Goal: Information Seeking & Learning: Learn about a topic

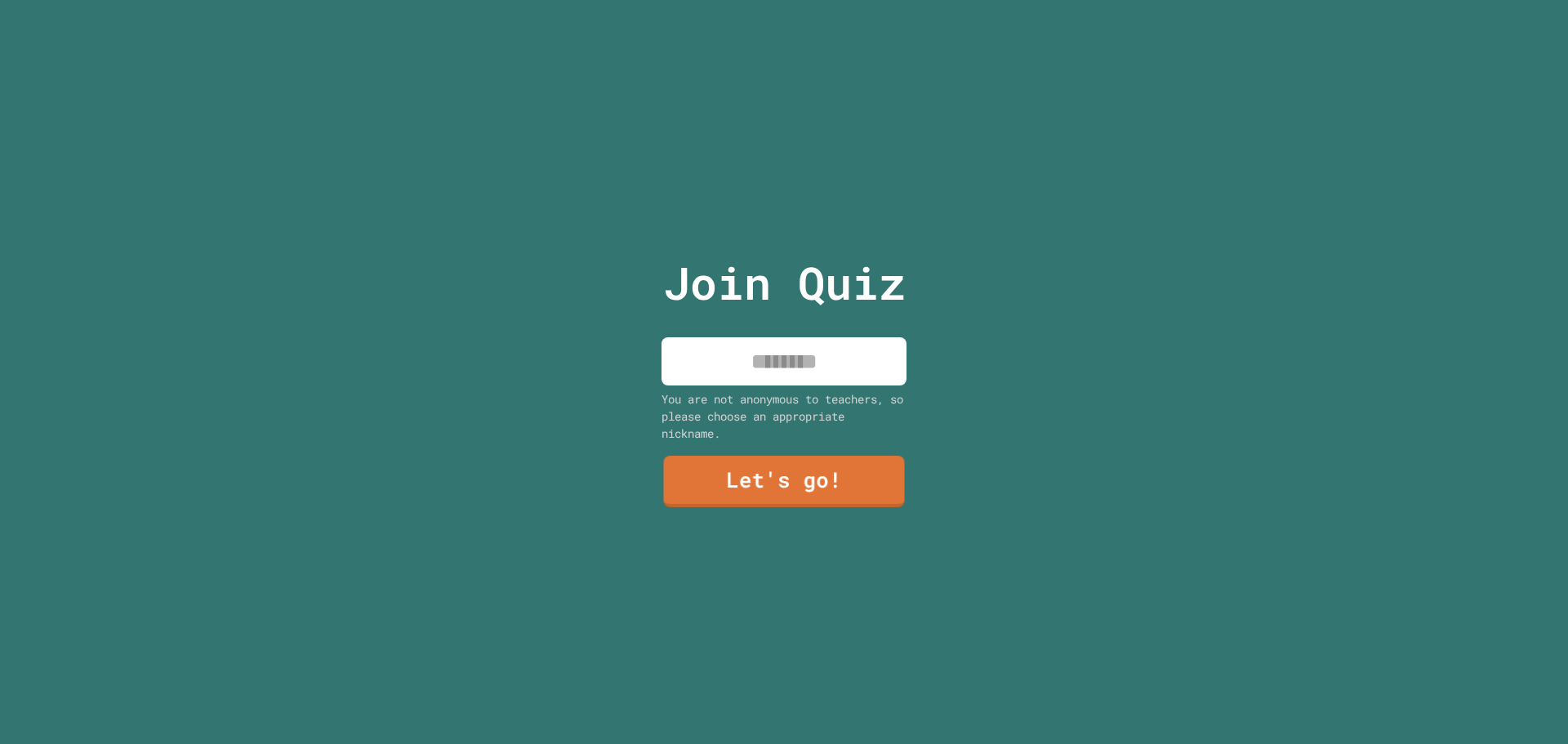
click at [750, 348] on input at bounding box center [784, 362] width 245 height 48
type input "*****"
click at [835, 438] on div "Join Quiz ***** You are not anonymous to teachers, so please choose an appropri…" at bounding box center [784, 372] width 275 height 744
click at [836, 464] on link "Let's go!" at bounding box center [784, 480] width 246 height 52
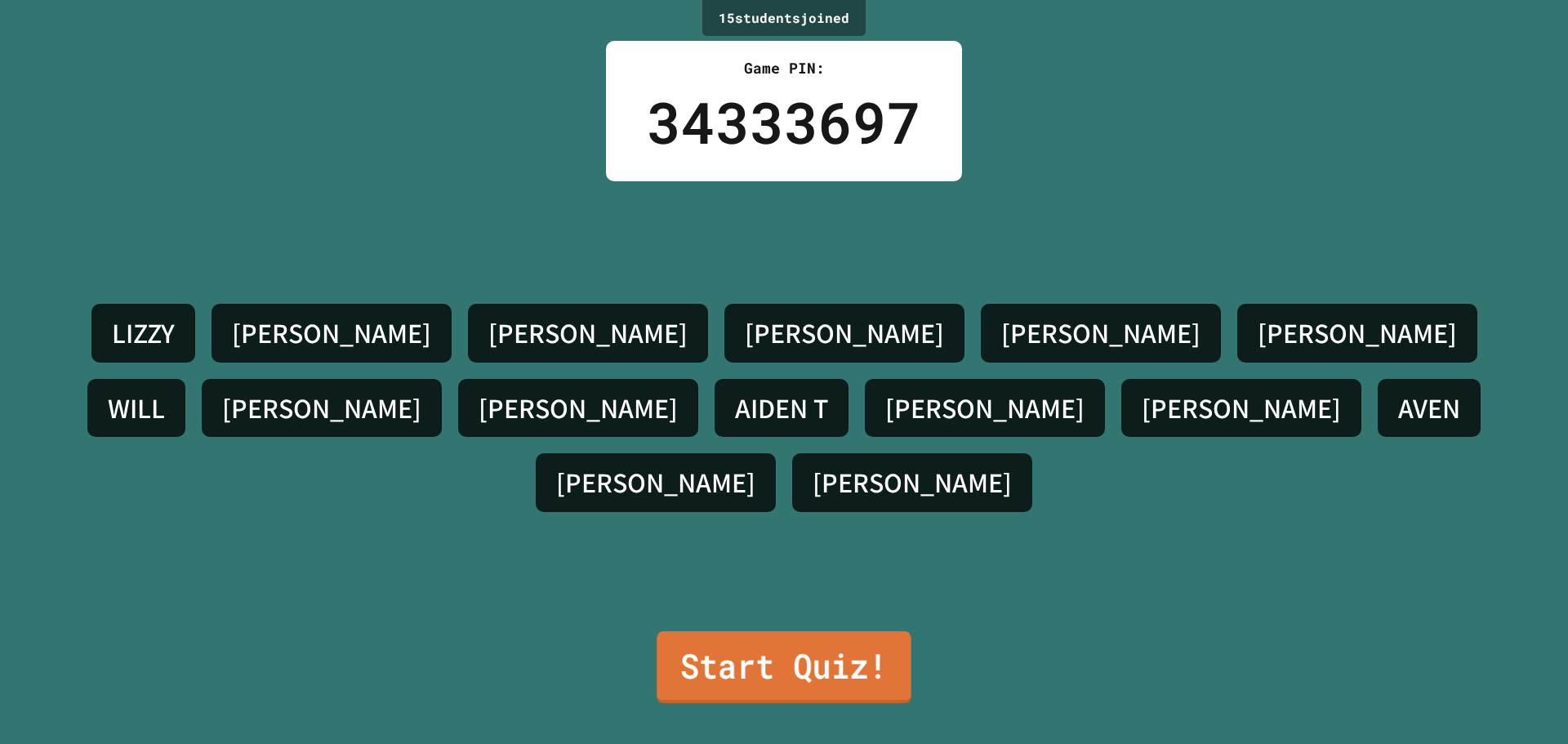
click at [753, 644] on link "Start Quiz!" at bounding box center [783, 667] width 254 height 72
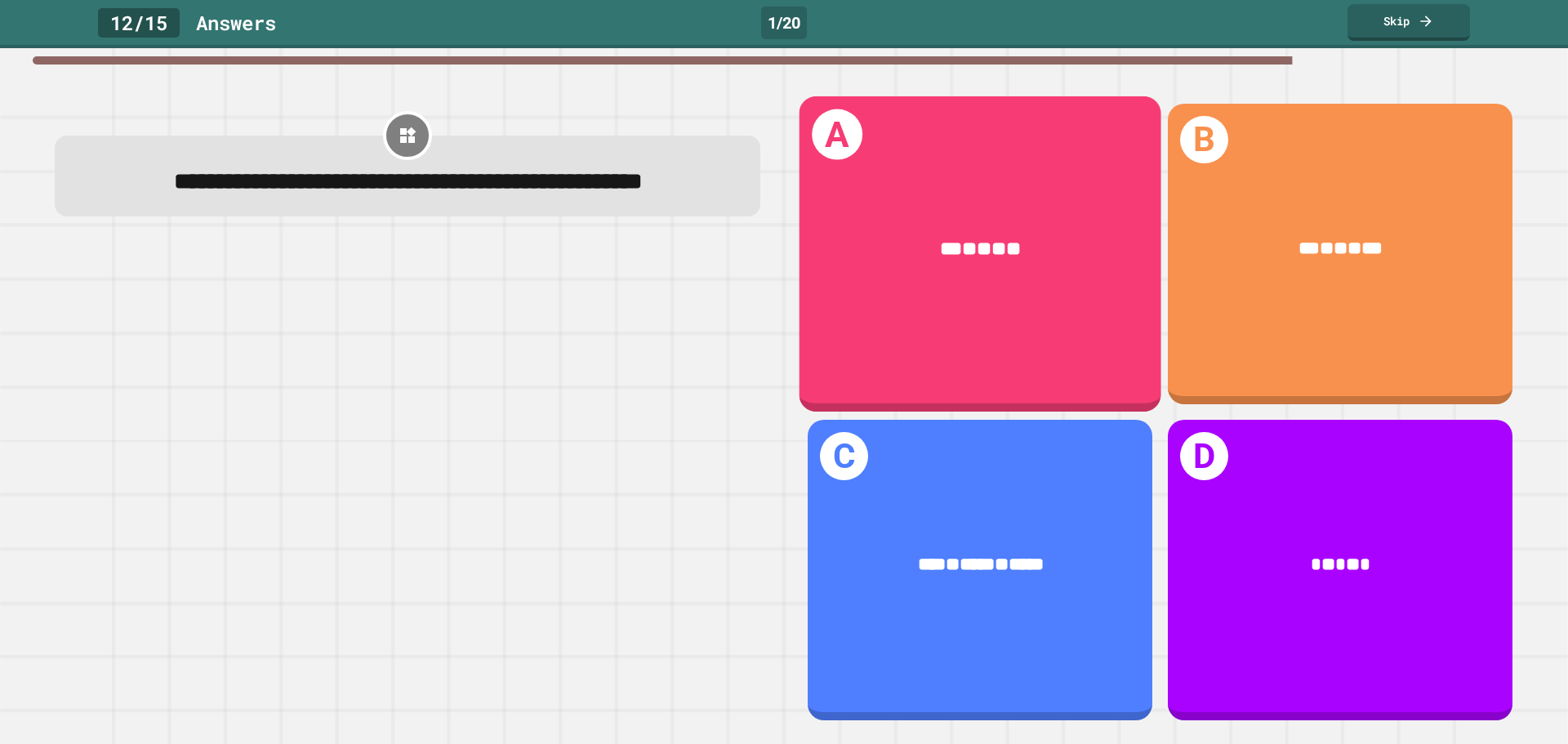
click at [976, 278] on div "*** * ** * **" at bounding box center [980, 249] width 362 height 105
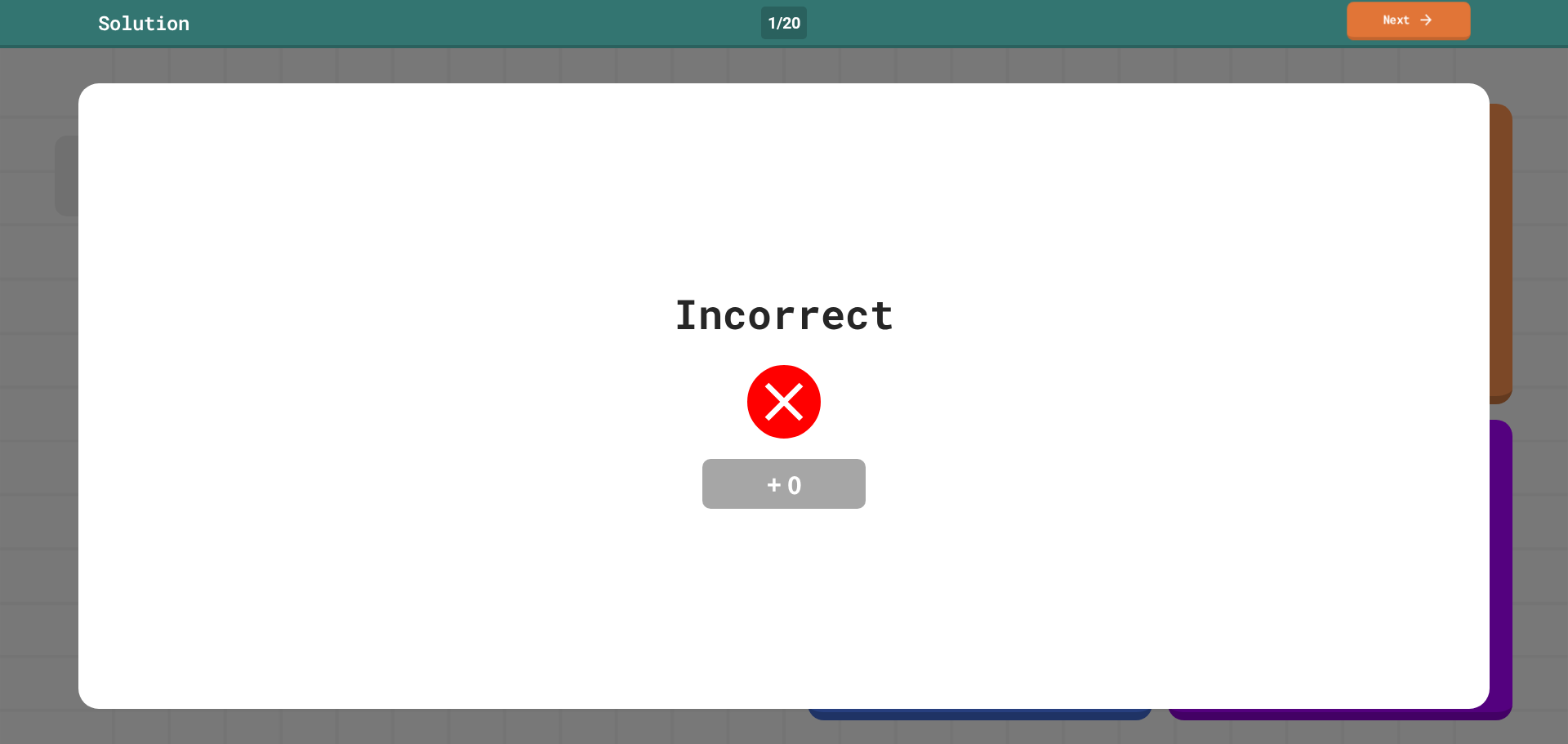
click at [1399, 30] on link "Next" at bounding box center [1408, 21] width 123 height 38
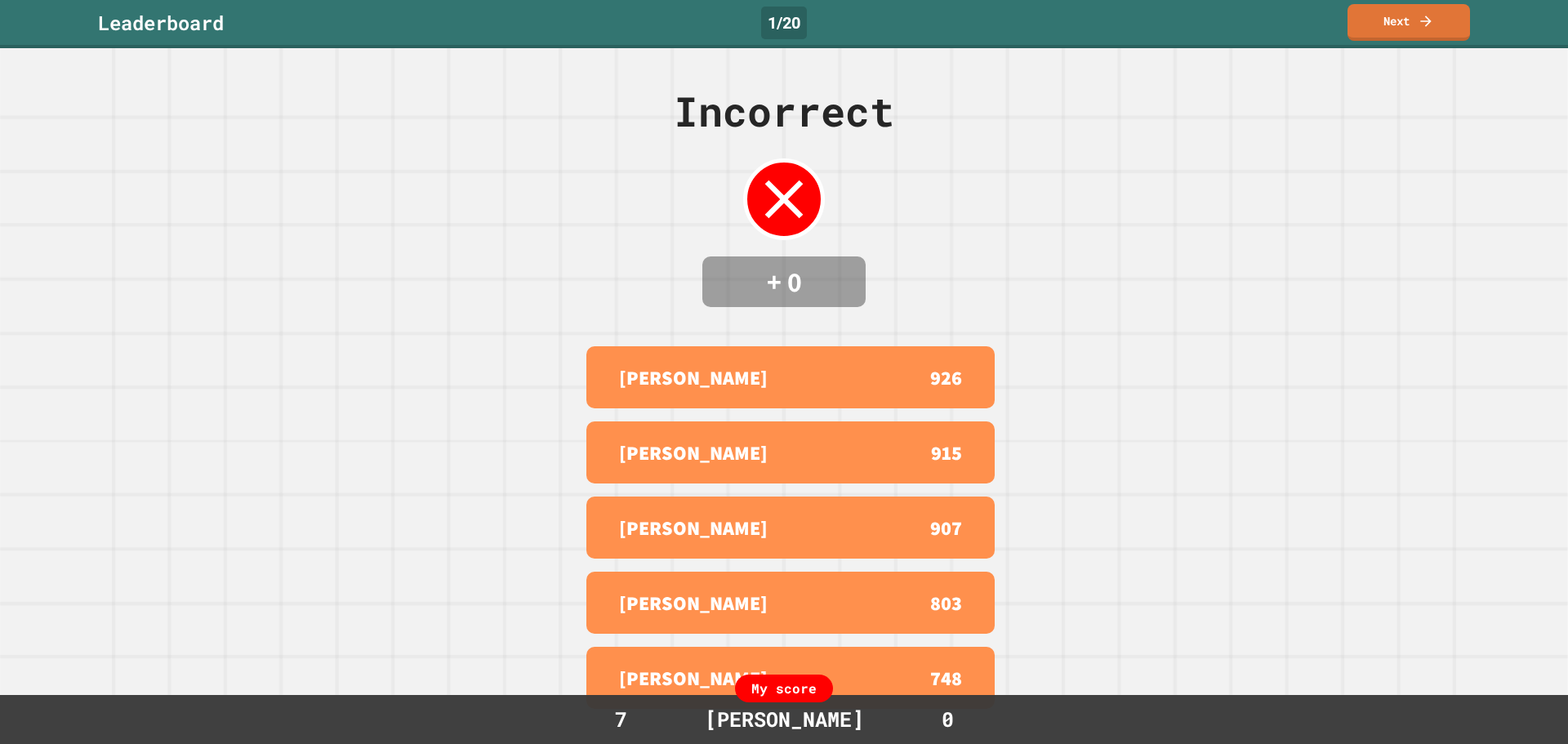
click at [757, 405] on div "[PERSON_NAME] 926" at bounding box center [791, 377] width 408 height 62
click at [1375, 24] on link "Next" at bounding box center [1408, 20] width 111 height 38
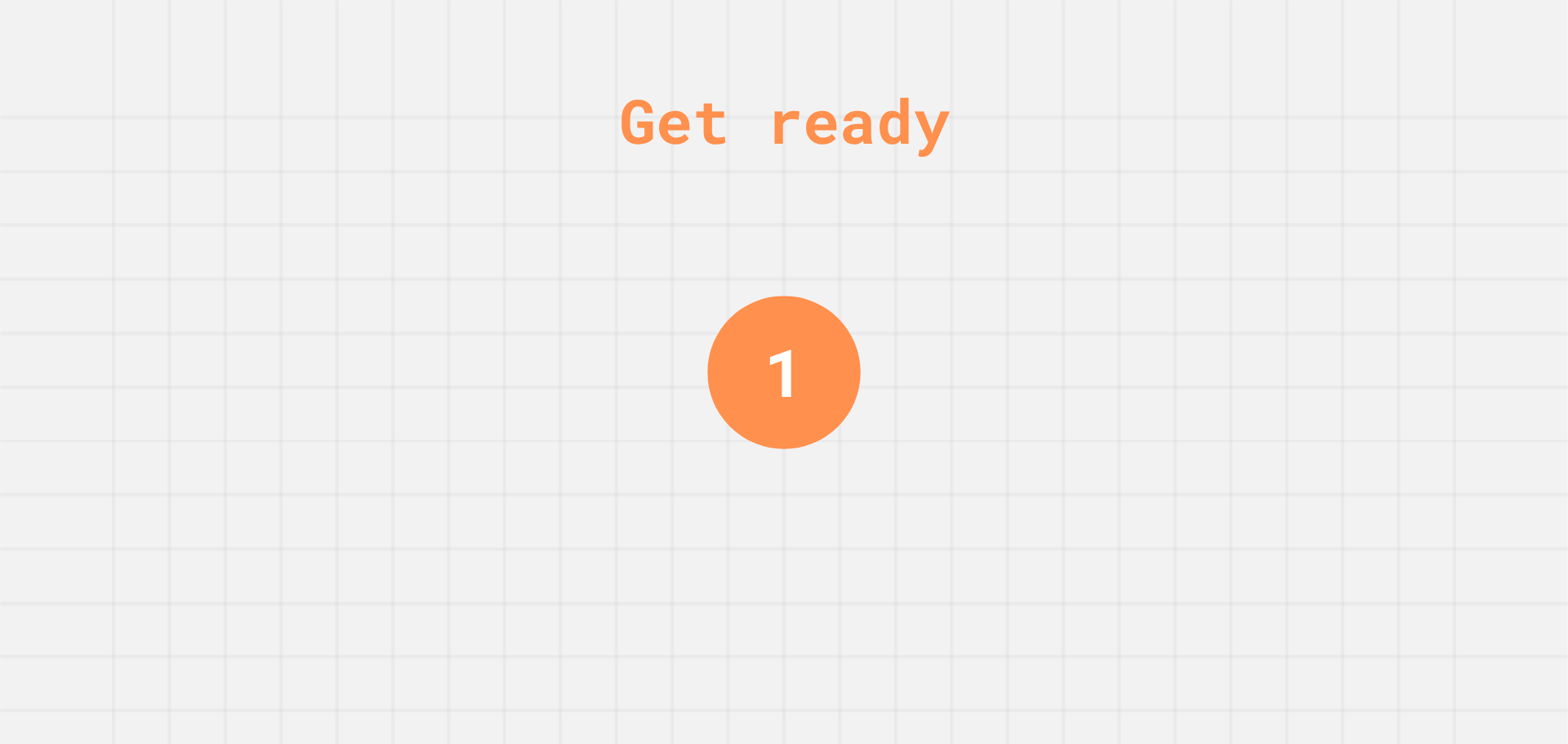
drag, startPoint x: 1205, startPoint y: 159, endPoint x: 1134, endPoint y: 234, distance: 103.3
click at [1134, 234] on div "Get ready 1" at bounding box center [784, 372] width 1568 height 744
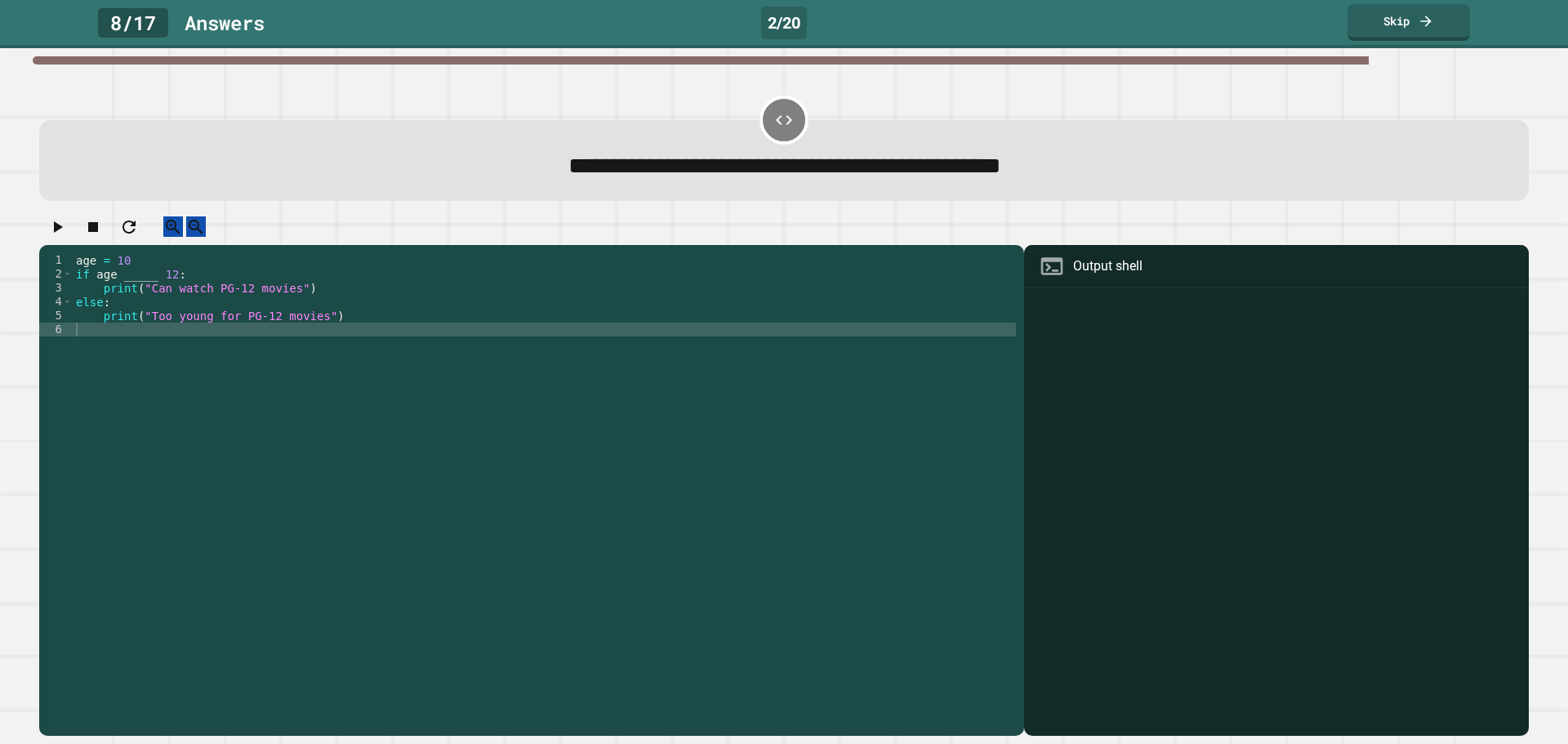
click at [122, 287] on div "age = [DEMOGRAPHIC_DATA] if age _____ [DEMOGRAPHIC_DATA] : print ( "Can watch P…" at bounding box center [544, 475] width 943 height 444
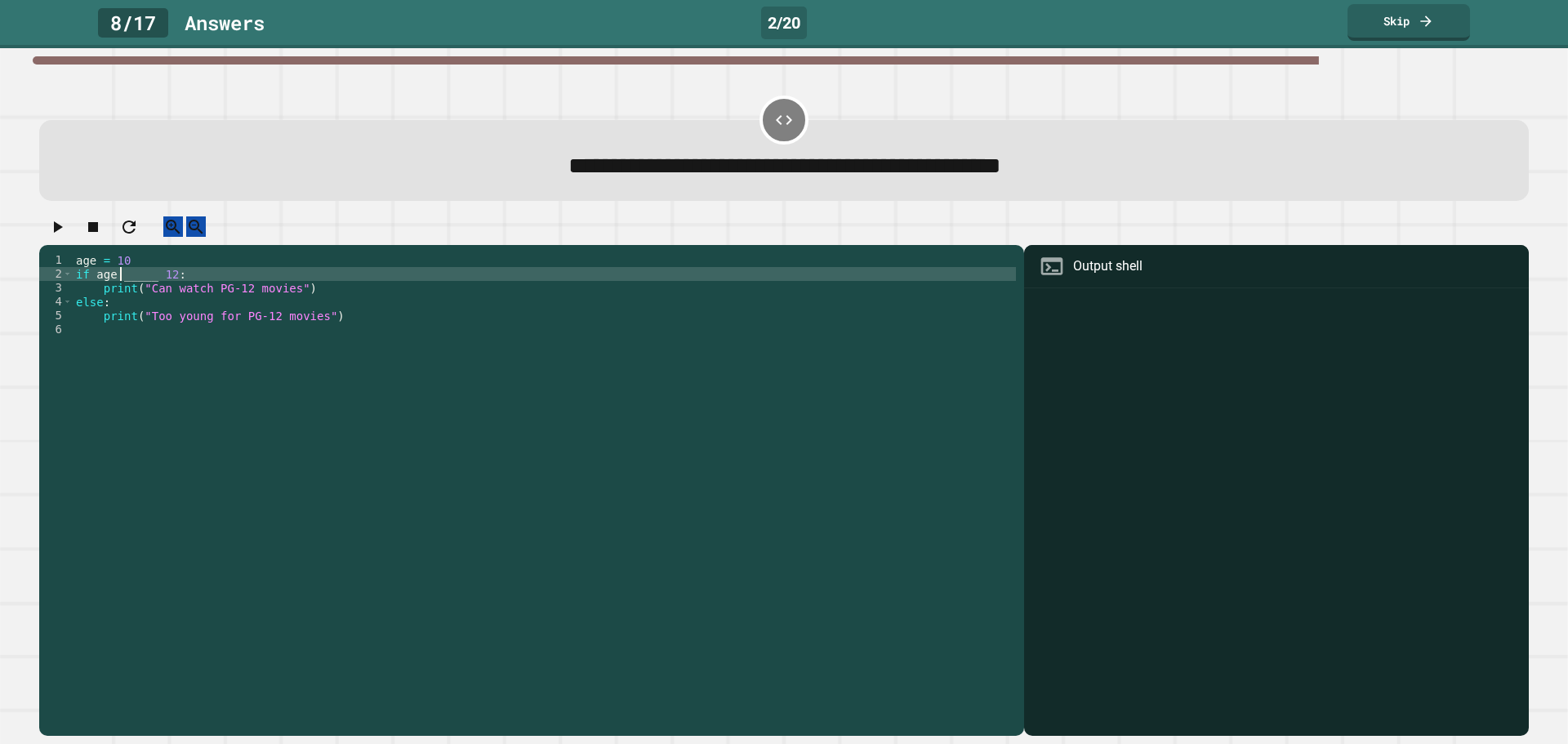
click at [134, 285] on div "age = [DEMOGRAPHIC_DATA] if age _____ [DEMOGRAPHIC_DATA] : print ( "Can watch P…" at bounding box center [544, 475] width 943 height 444
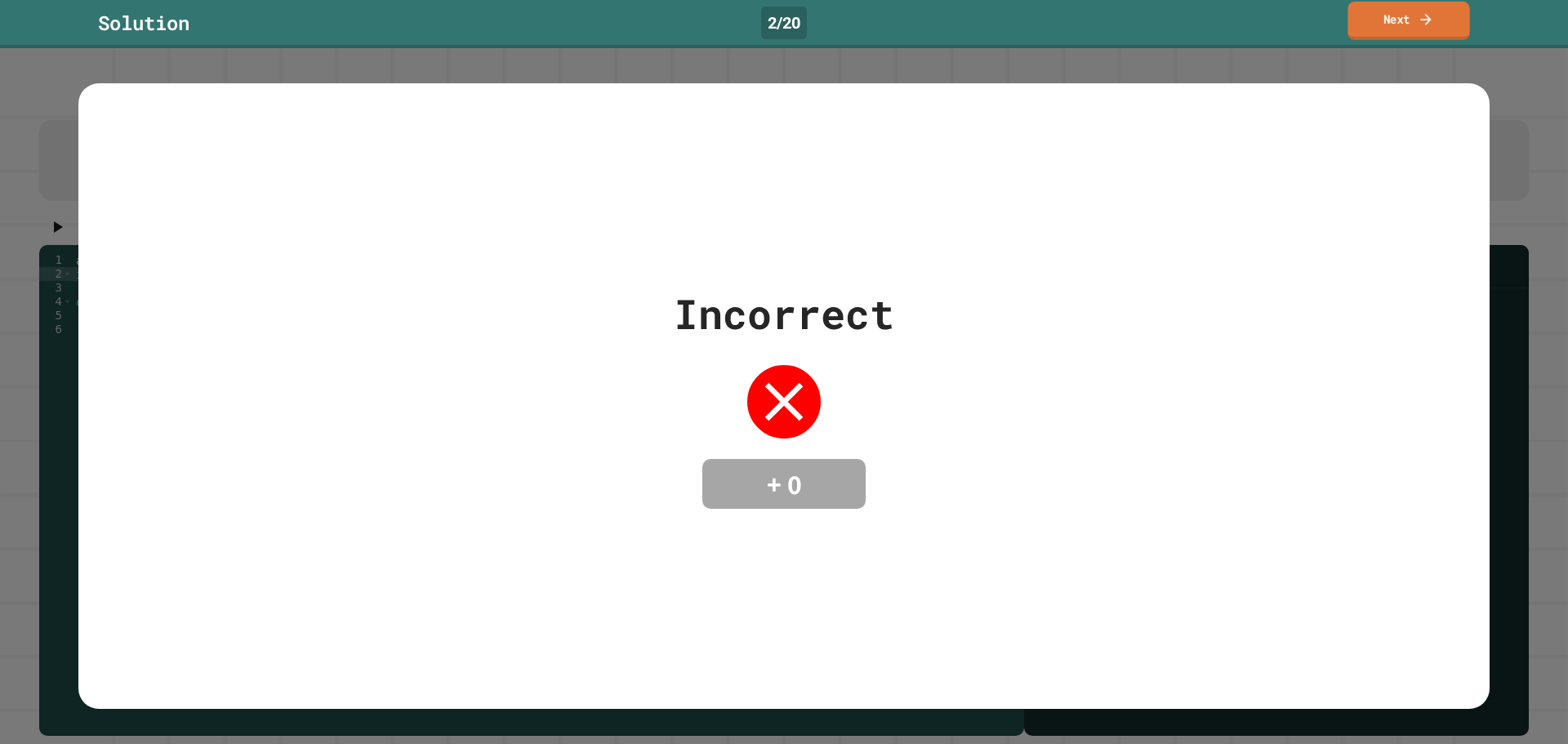
click at [1394, 17] on link "Next" at bounding box center [1408, 21] width 122 height 38
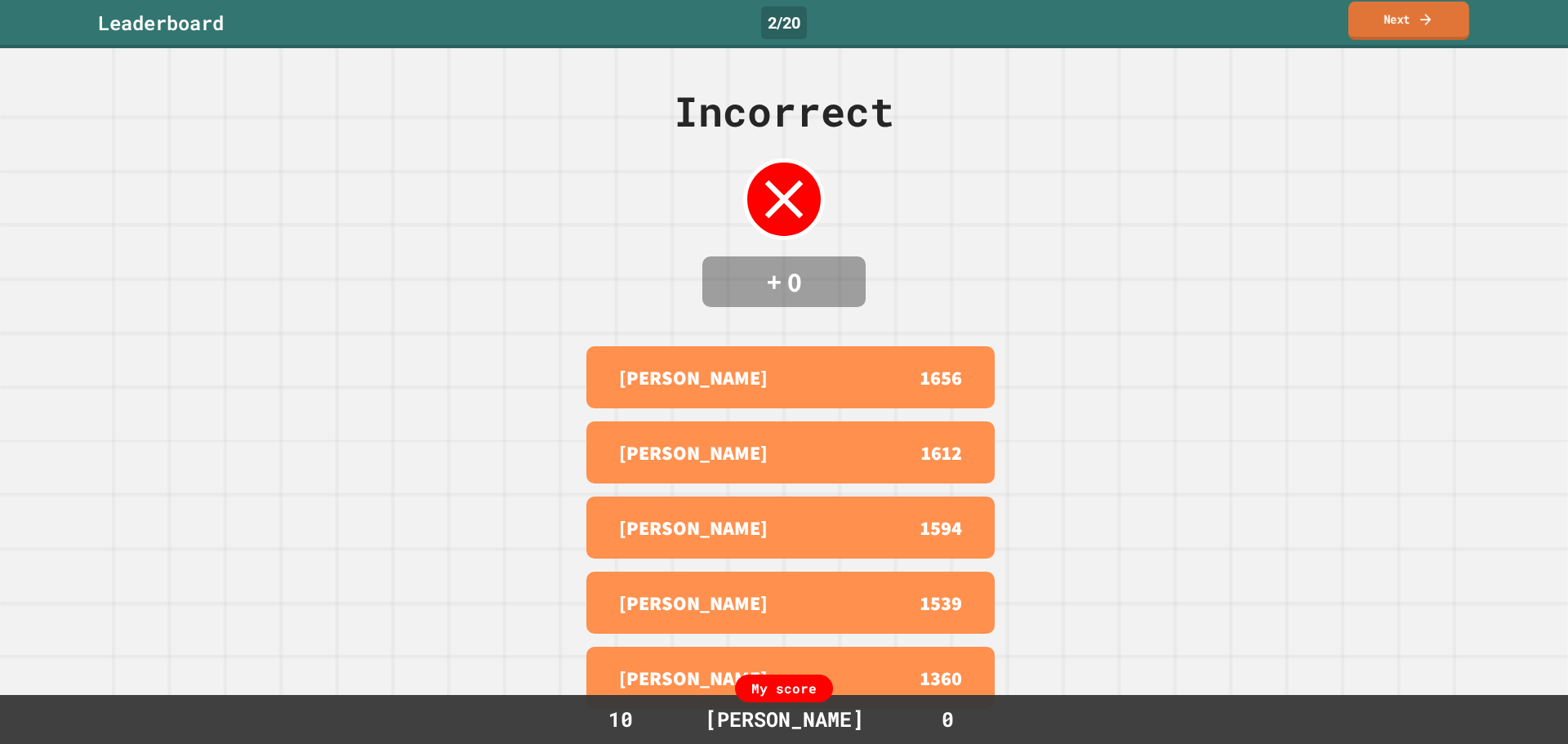
click at [1397, 19] on link "Next" at bounding box center [1408, 21] width 121 height 38
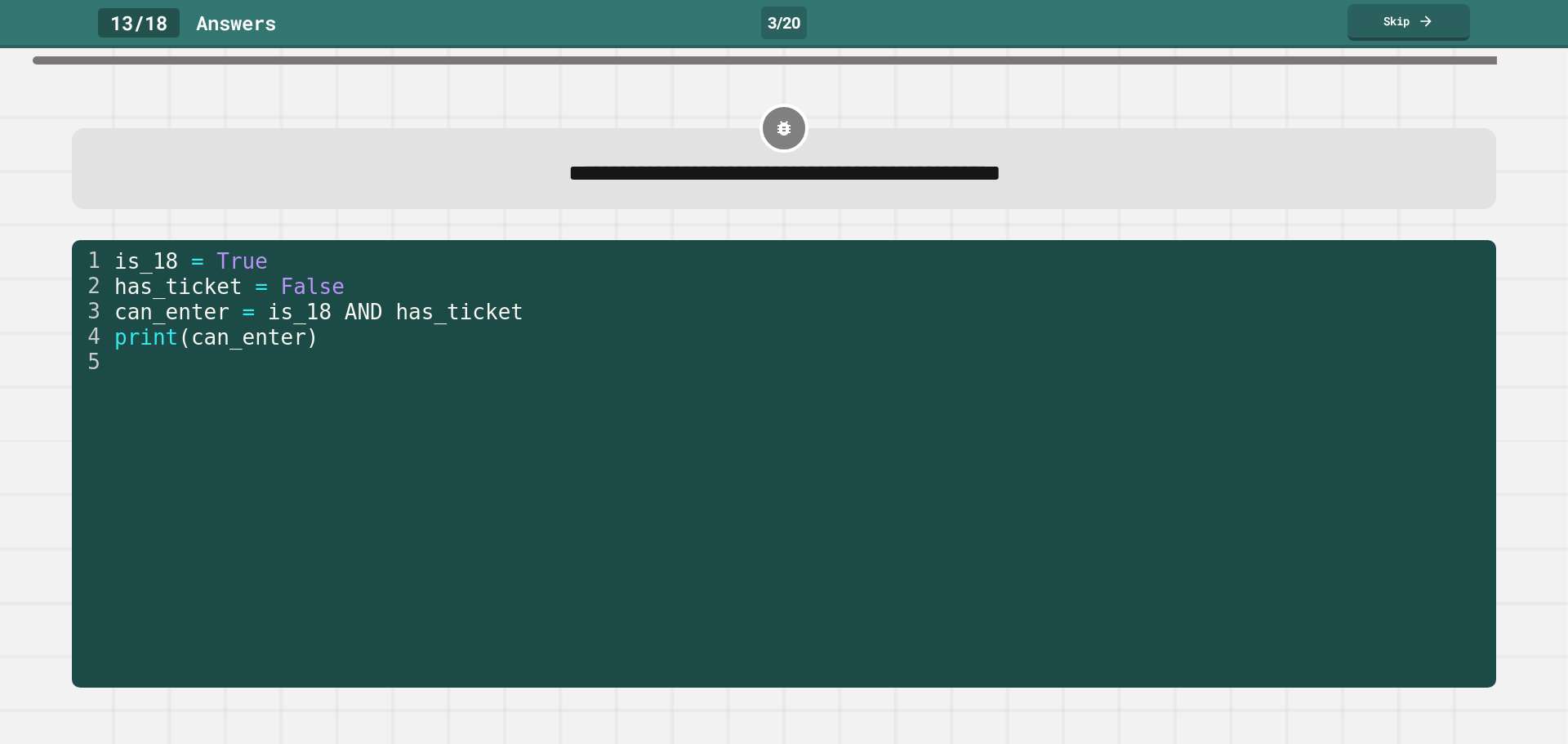
drag, startPoint x: 639, startPoint y: 411, endPoint x: 309, endPoint y: 504, distance: 342.9
click at [309, 504] on div "is_18 = True has_ticket = False can_enter = is_18 AND has_ticket print ( can_en…" at bounding box center [799, 463] width 1377 height 430
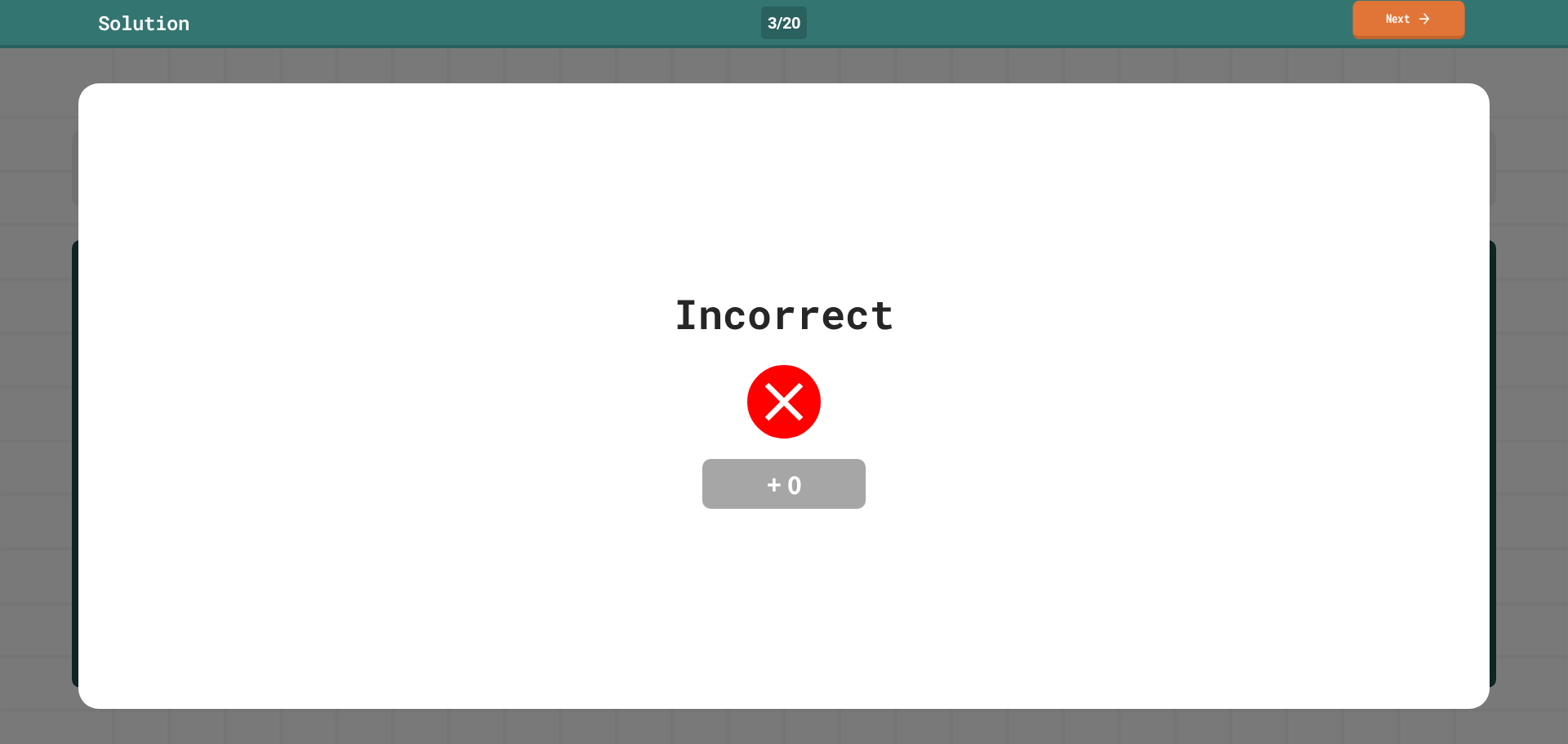
click at [1362, 28] on link "Next" at bounding box center [1408, 20] width 112 height 38
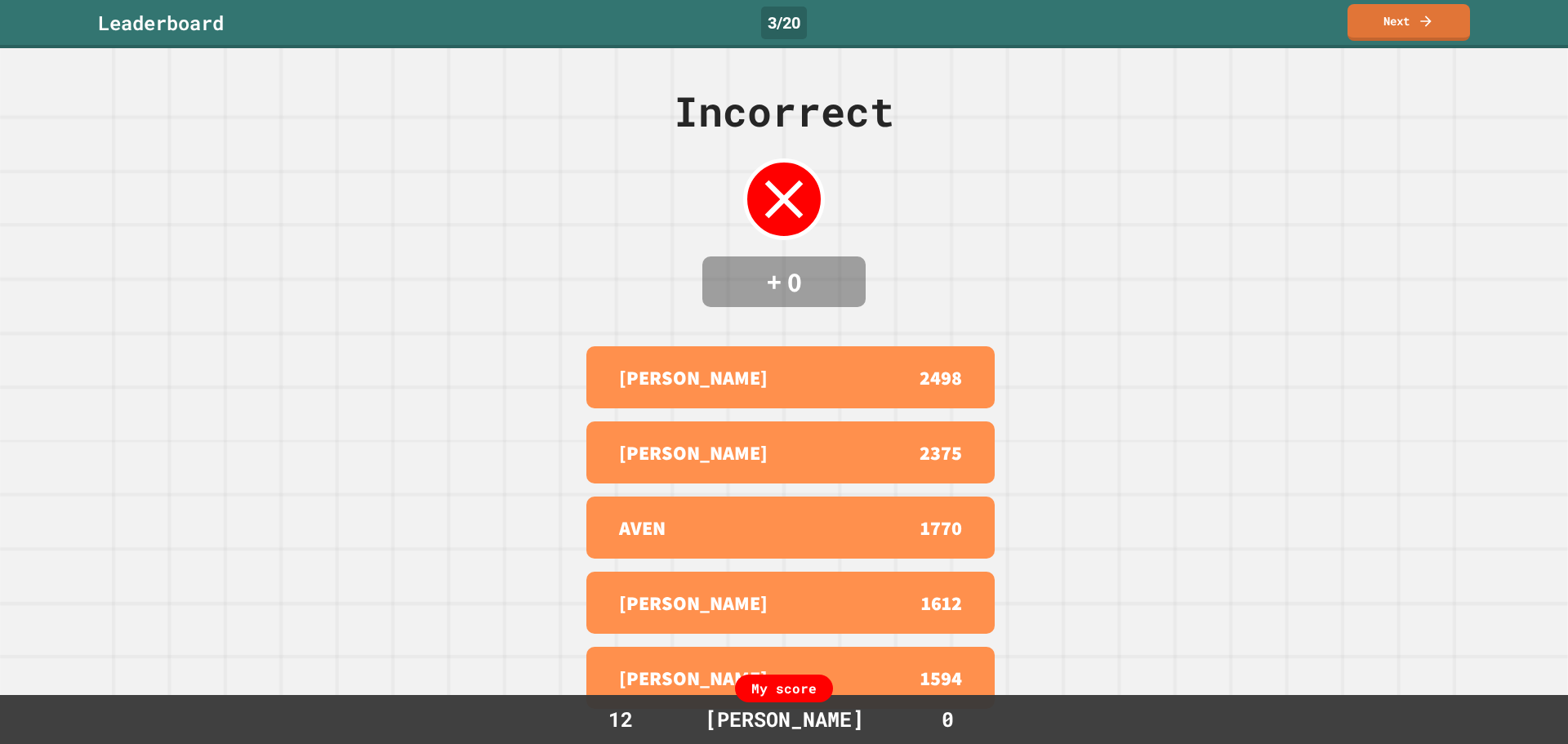
drag, startPoint x: 1196, startPoint y: 107, endPoint x: 1373, endPoint y: 11, distance: 201.4
click at [1373, 11] on link "Next" at bounding box center [1408, 22] width 122 height 37
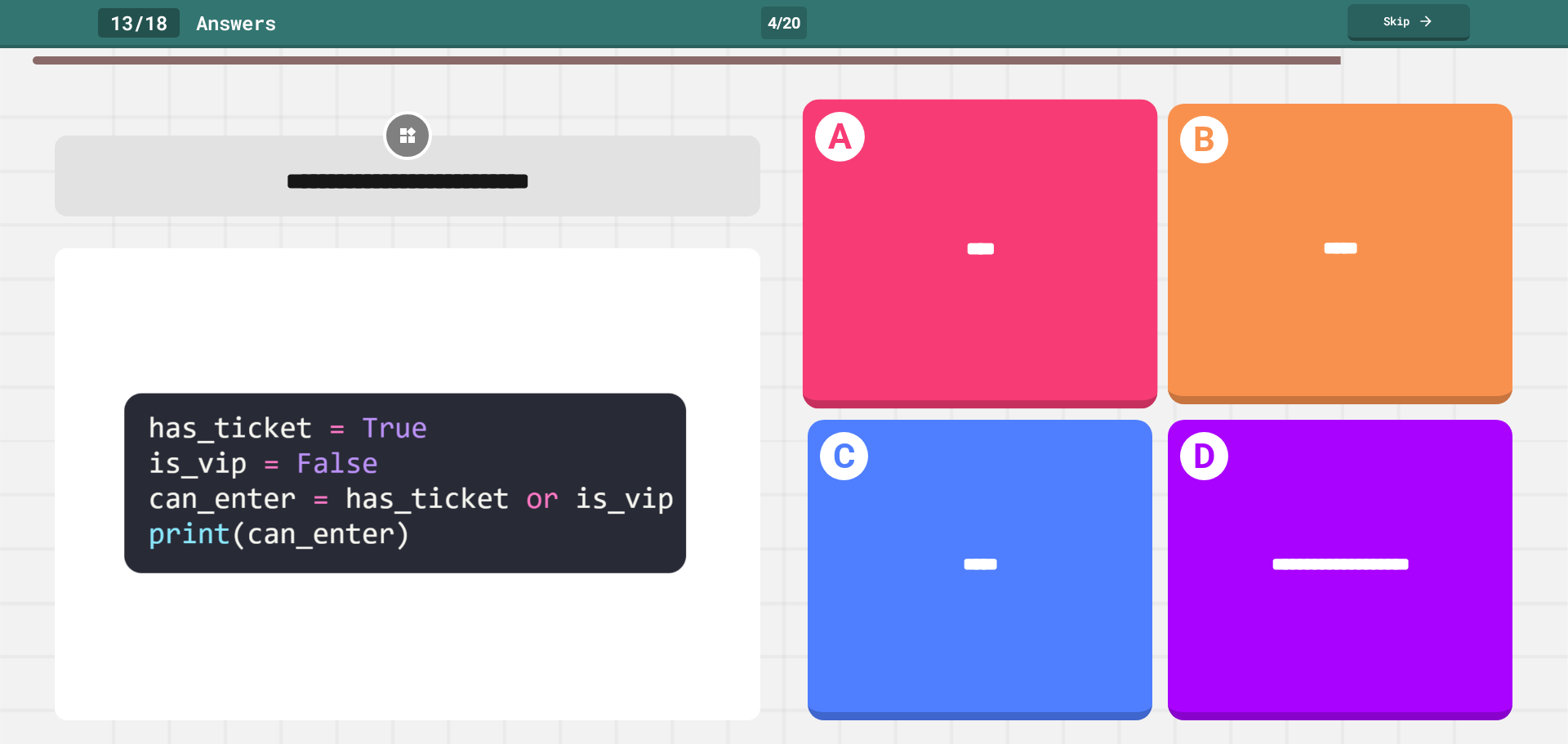
drag, startPoint x: 1008, startPoint y: 267, endPoint x: 652, endPoint y: 327, distance: 361.0
click at [655, 328] on img at bounding box center [407, 484] width 673 height 432
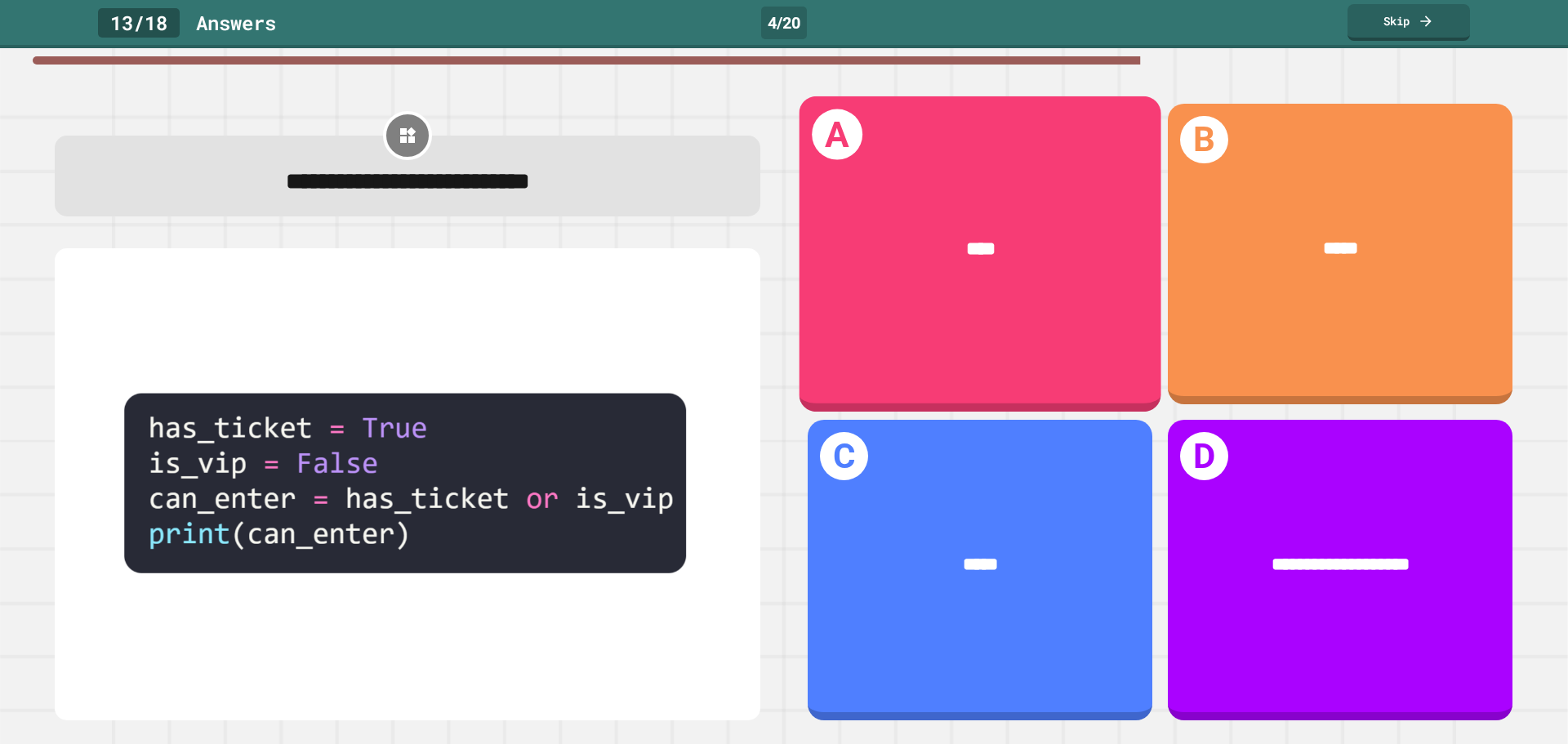
click at [1060, 247] on div "****" at bounding box center [981, 248] width 285 height 29
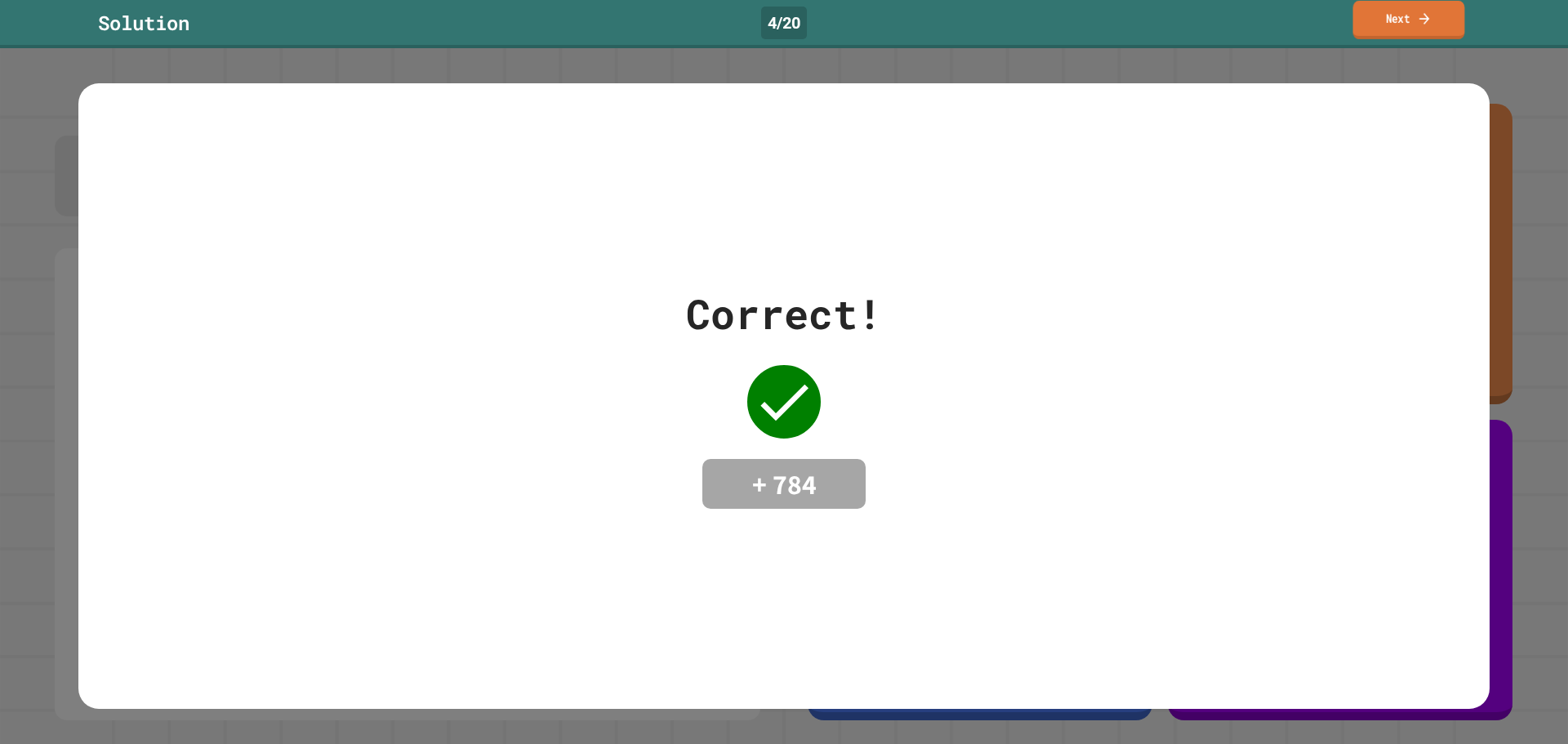
click at [1380, 27] on link "Next" at bounding box center [1409, 20] width 112 height 38
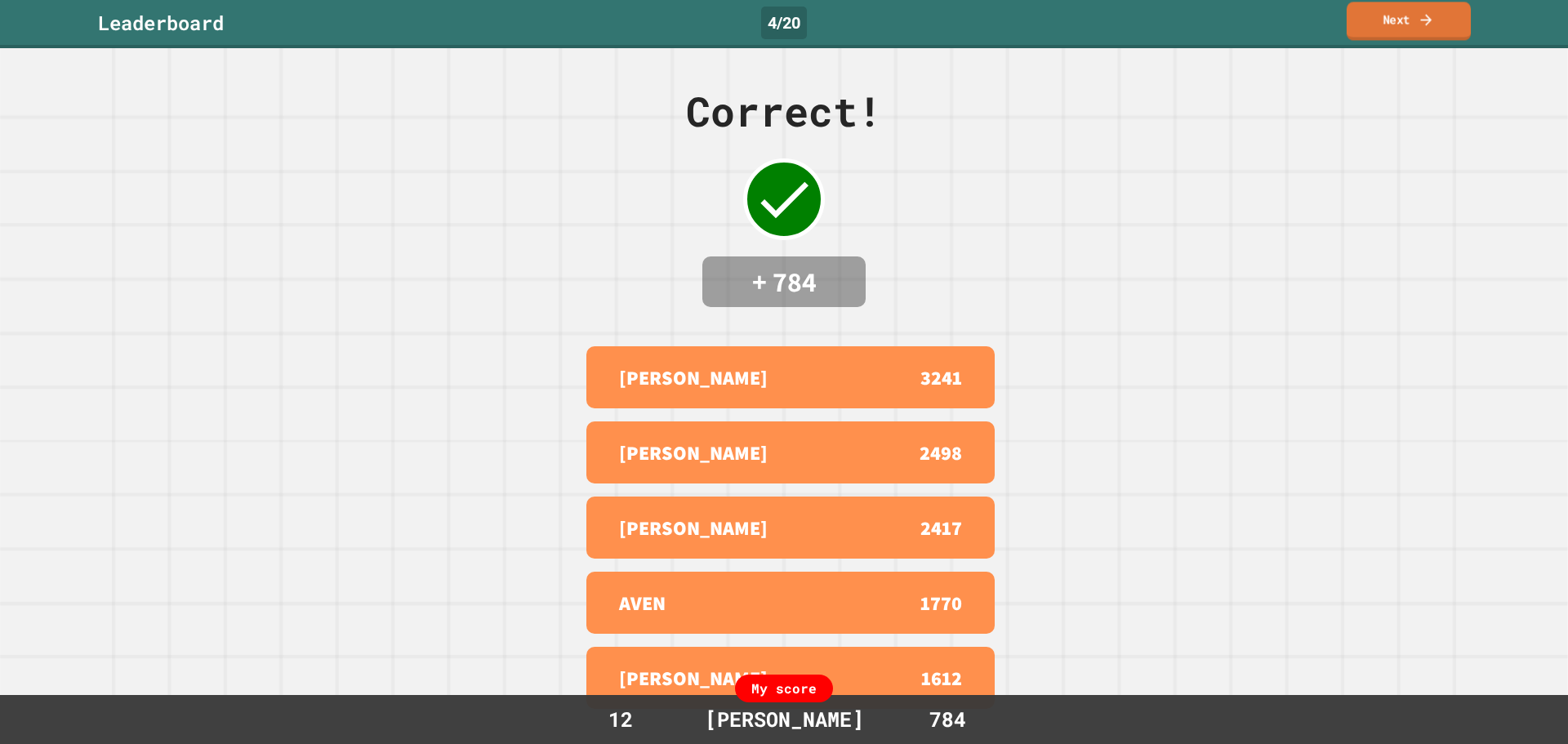
click at [1416, 10] on link "Next" at bounding box center [1408, 21] width 124 height 38
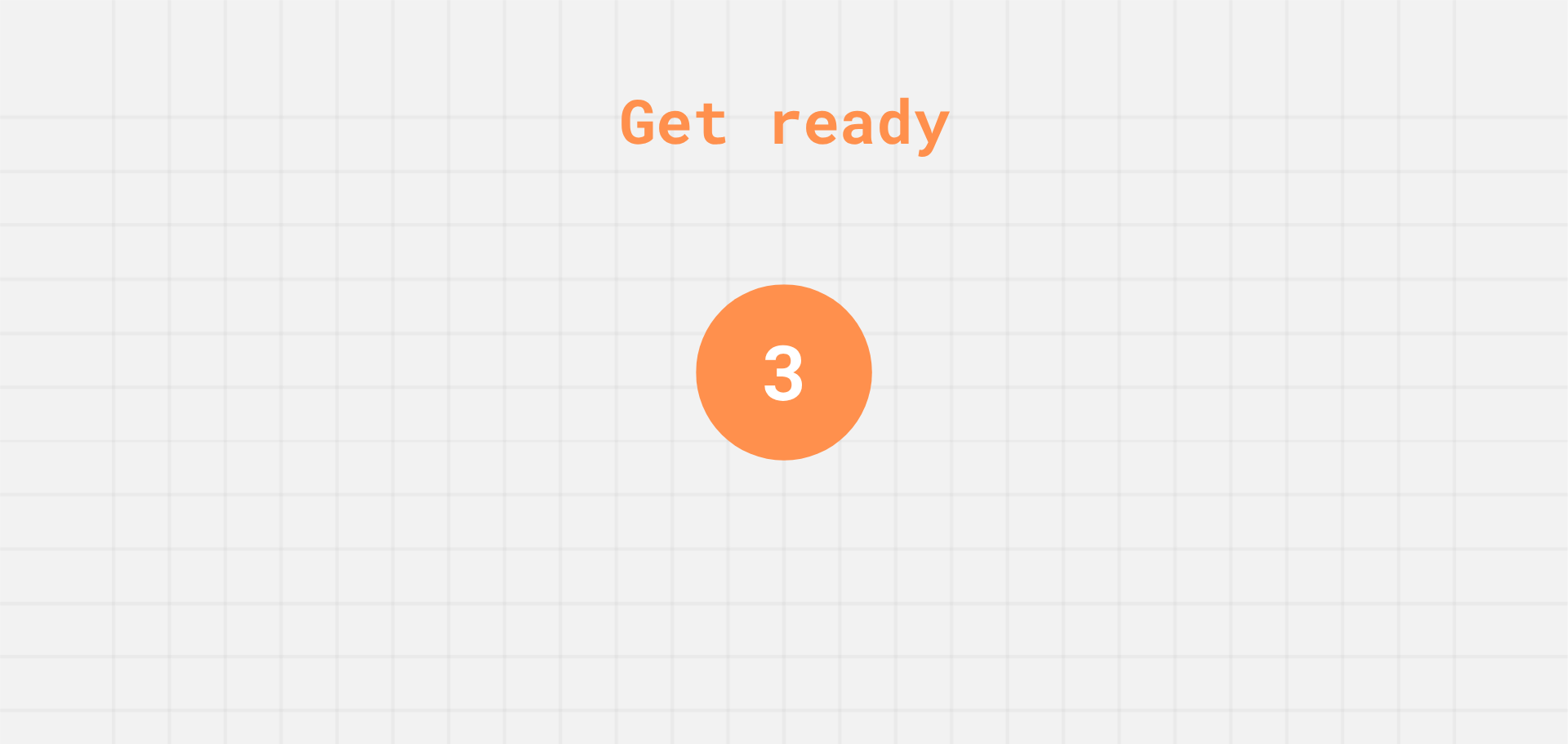
drag, startPoint x: 1264, startPoint y: 42, endPoint x: 1253, endPoint y: 44, distance: 11.2
drag, startPoint x: 1253, startPoint y: 44, endPoint x: 689, endPoint y: 202, distance: 585.7
click at [689, 202] on div "Get ready 2" at bounding box center [784, 372] width 1568 height 744
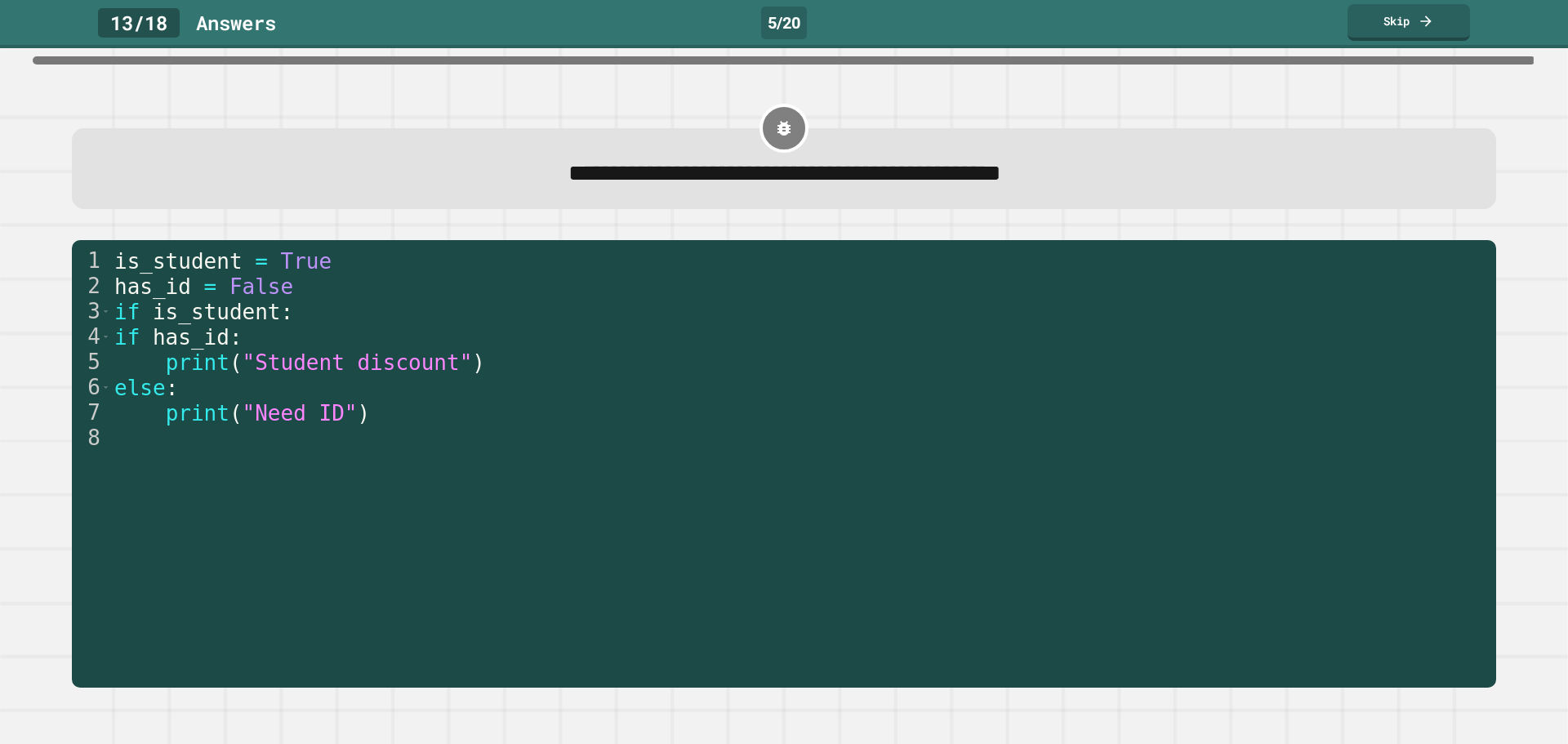
drag, startPoint x: 652, startPoint y: 192, endPoint x: 468, endPoint y: 240, distance: 190.2
click at [468, 240] on div "1 2 3 4 5 6 7 8 is_student = True has_id = False if is_student : if has_id : pr…" at bounding box center [783, 464] width 1456 height 478
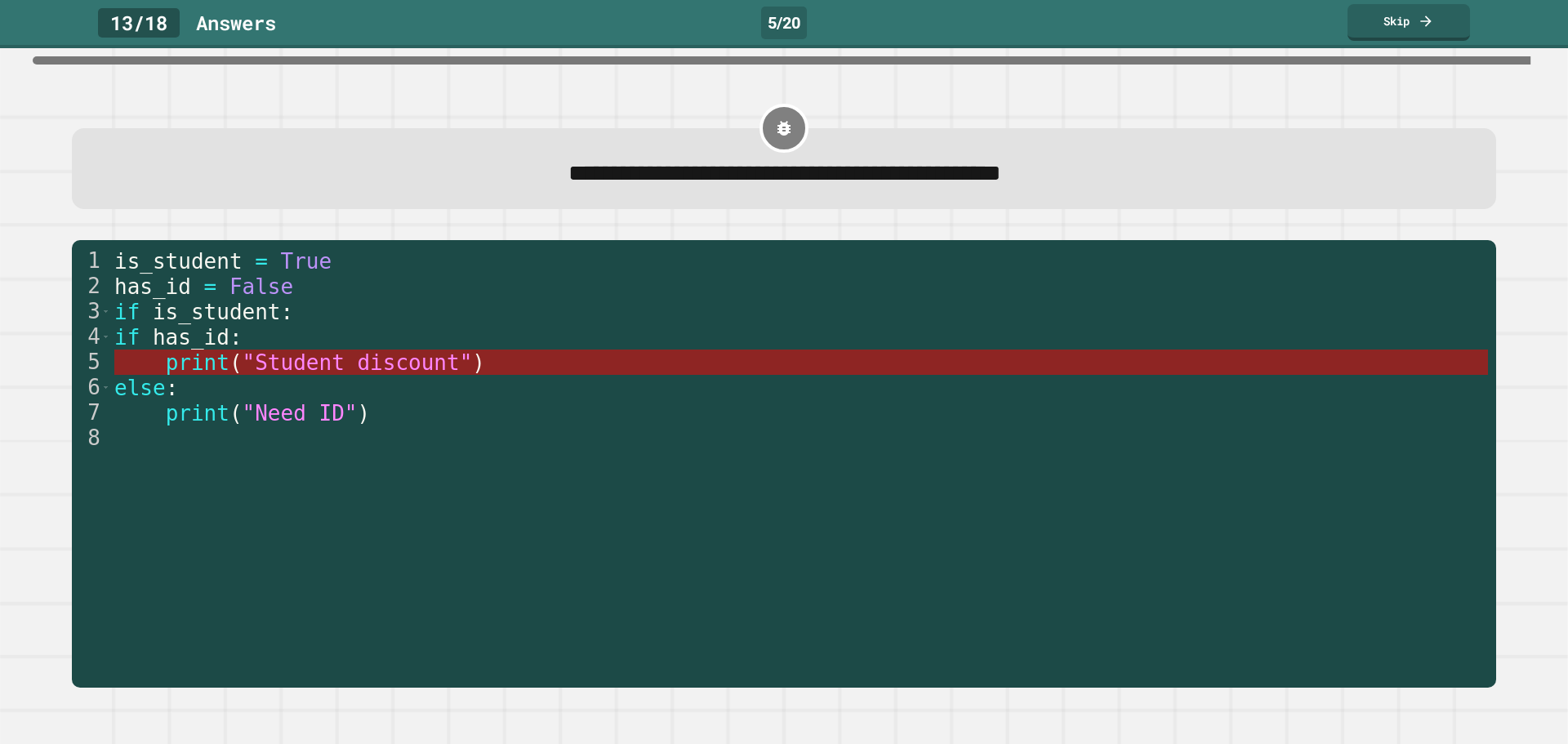
click at [262, 374] on span ""Student discount"" at bounding box center [357, 362] width 230 height 24
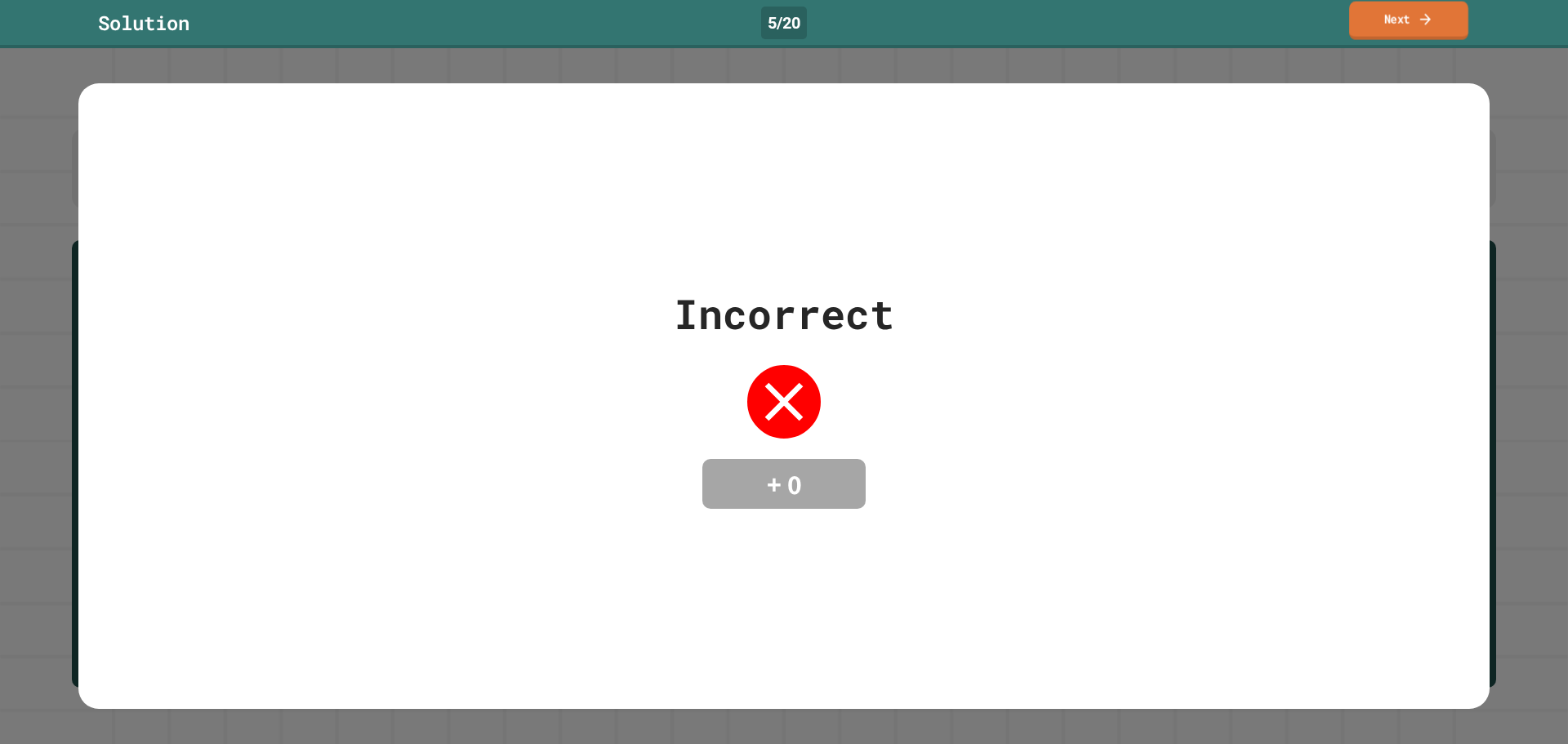
click at [1359, 12] on link "Next" at bounding box center [1408, 21] width 119 height 38
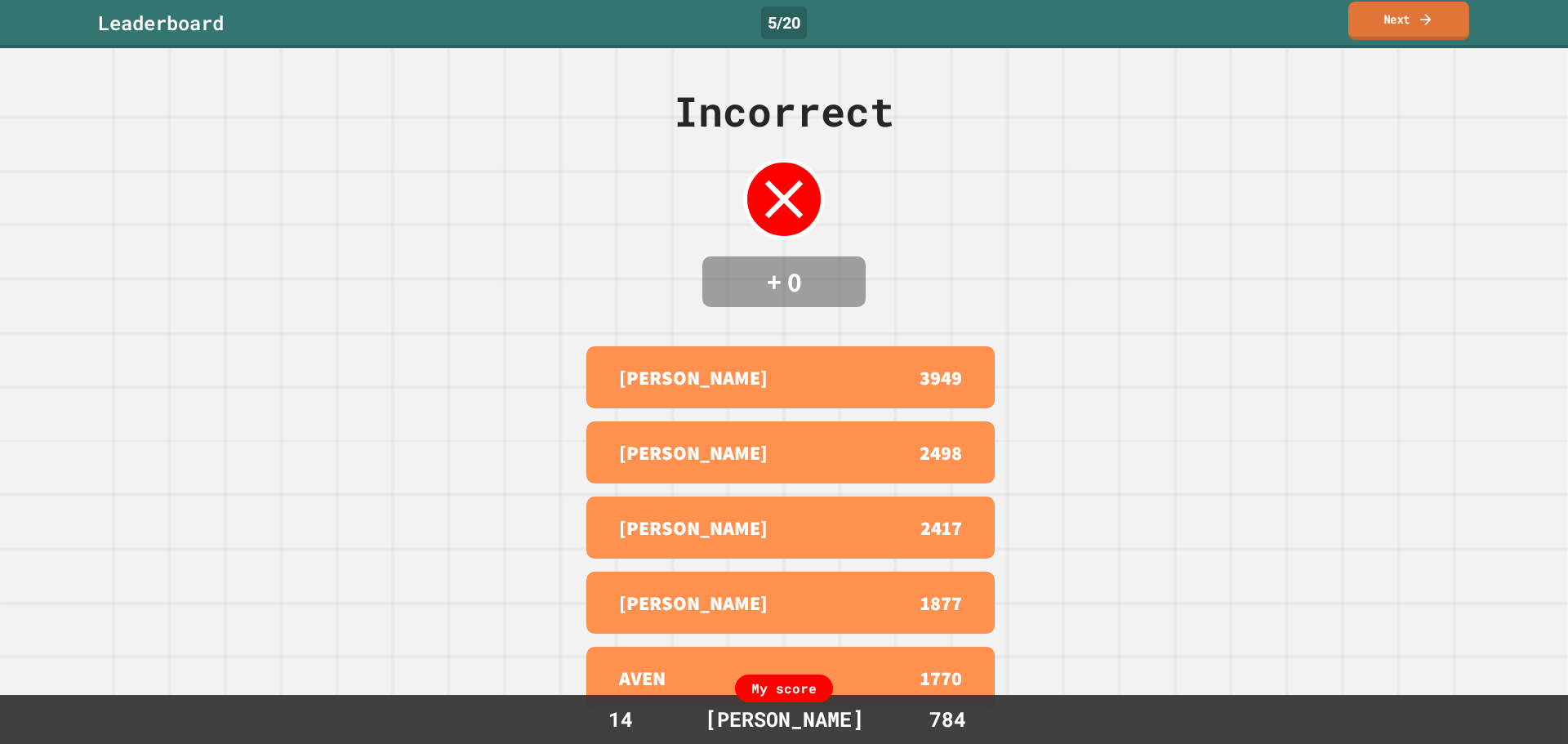
click at [1413, 34] on link "Next" at bounding box center [1408, 21] width 121 height 38
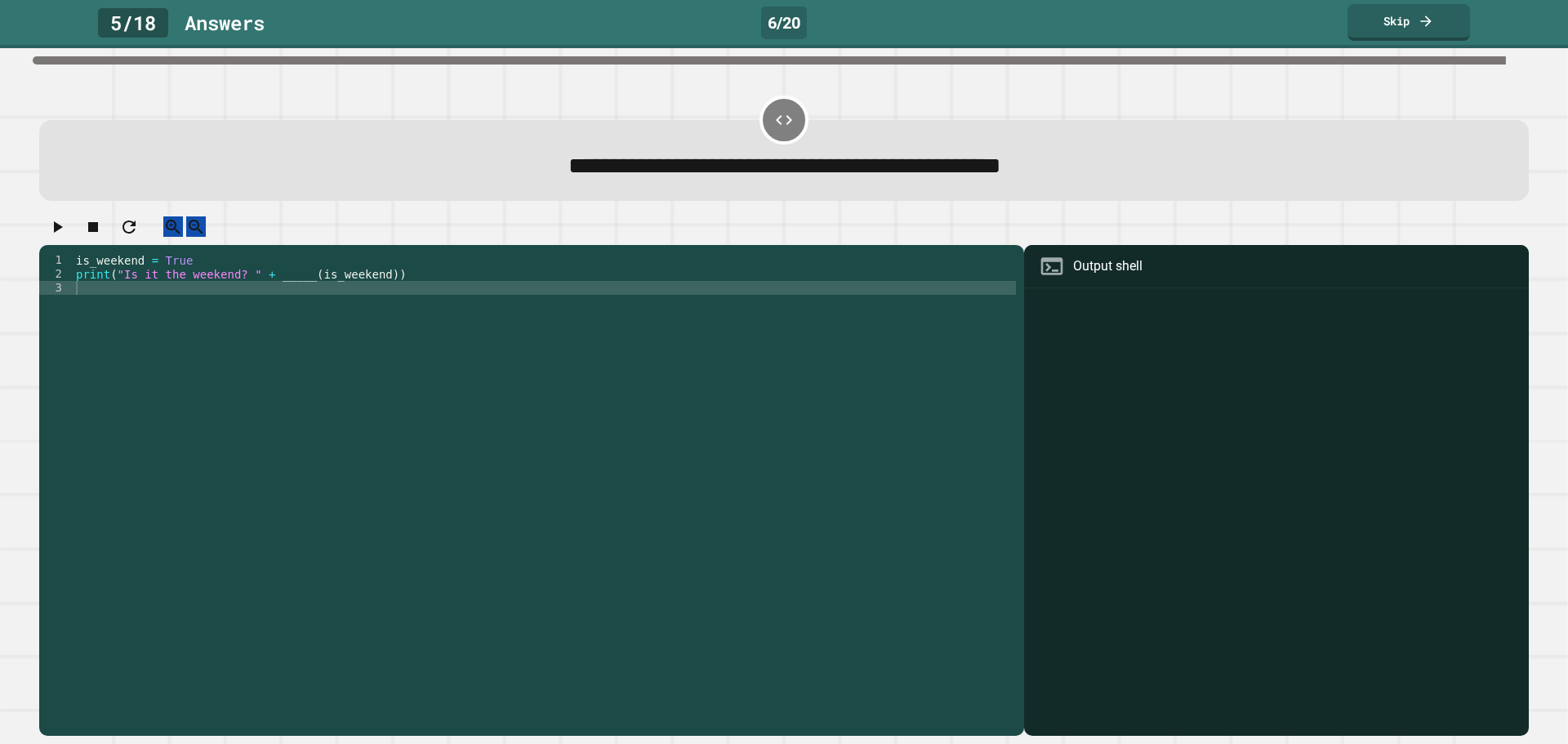
drag, startPoint x: 1192, startPoint y: 77, endPoint x: 0, endPoint y: -99, distance: 1204.9
drag, startPoint x: 0, startPoint y: -99, endPoint x: 331, endPoint y: 678, distance: 844.6
click at [356, 686] on div "1 2 3 is_weekend = True print ( "Is it the weekend? " + _____ ( is_weekend )) X…" at bounding box center [527, 487] width 976 height 467
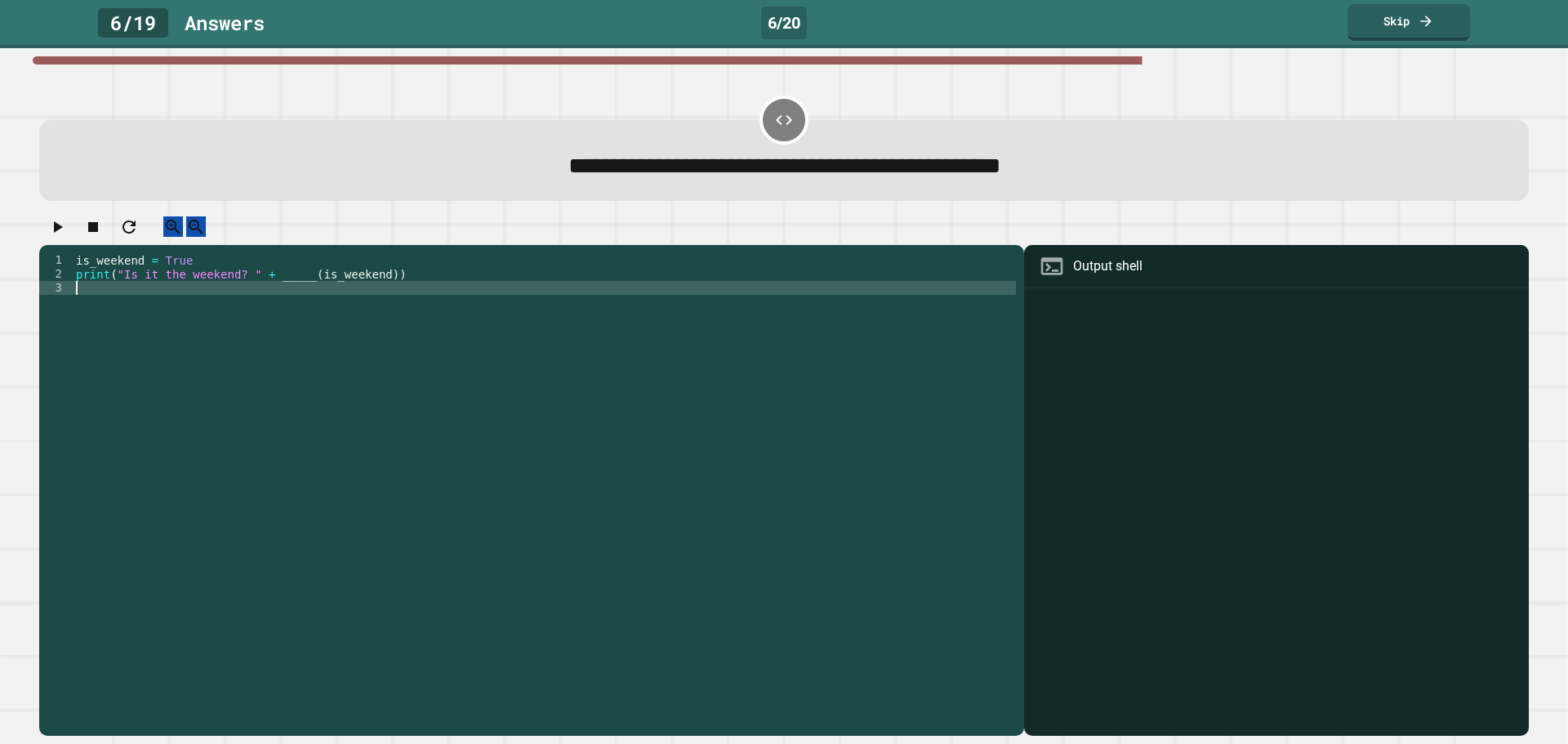
drag, startPoint x: 865, startPoint y: 417, endPoint x: 549, endPoint y: 525, distance: 333.9
click at [549, 525] on div "is_weekend = True print ( "Is it the weekend? " + _____ ( is_weekend ))" at bounding box center [544, 475] width 943 height 444
